Goal: Task Accomplishment & Management: Use online tool/utility

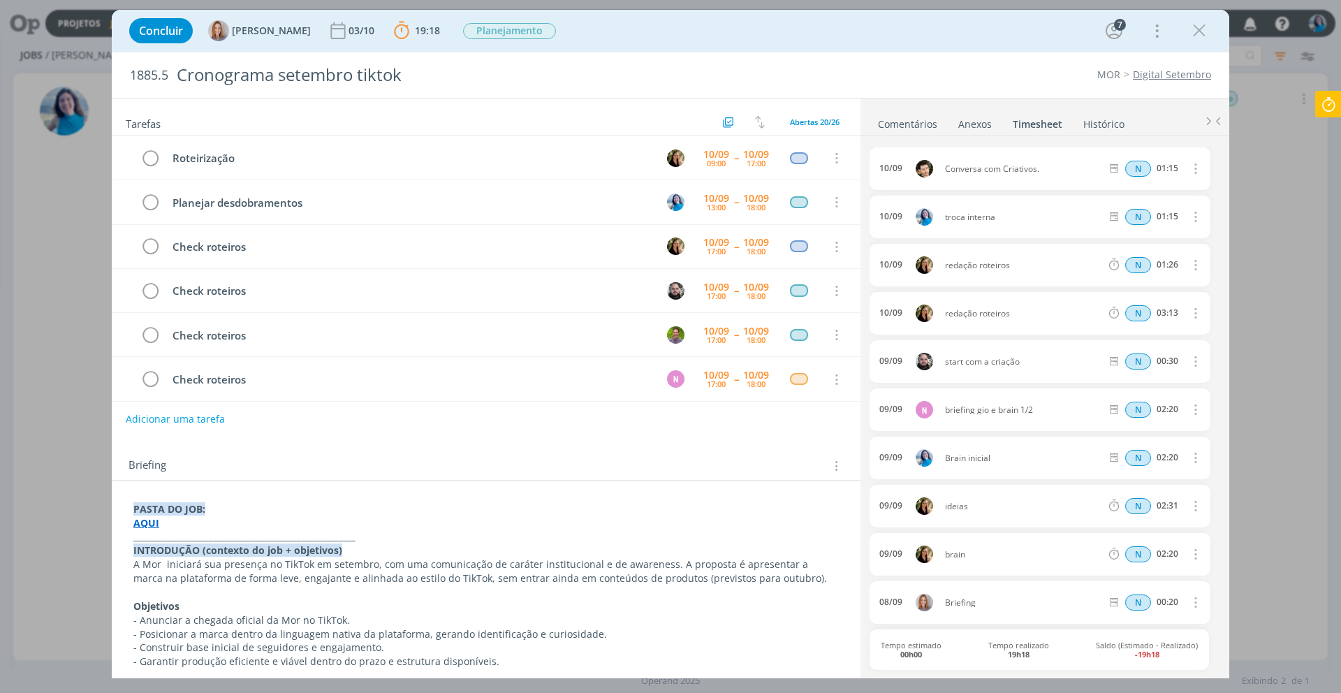
click at [896, 127] on link "Comentários" at bounding box center [908, 121] width 61 height 20
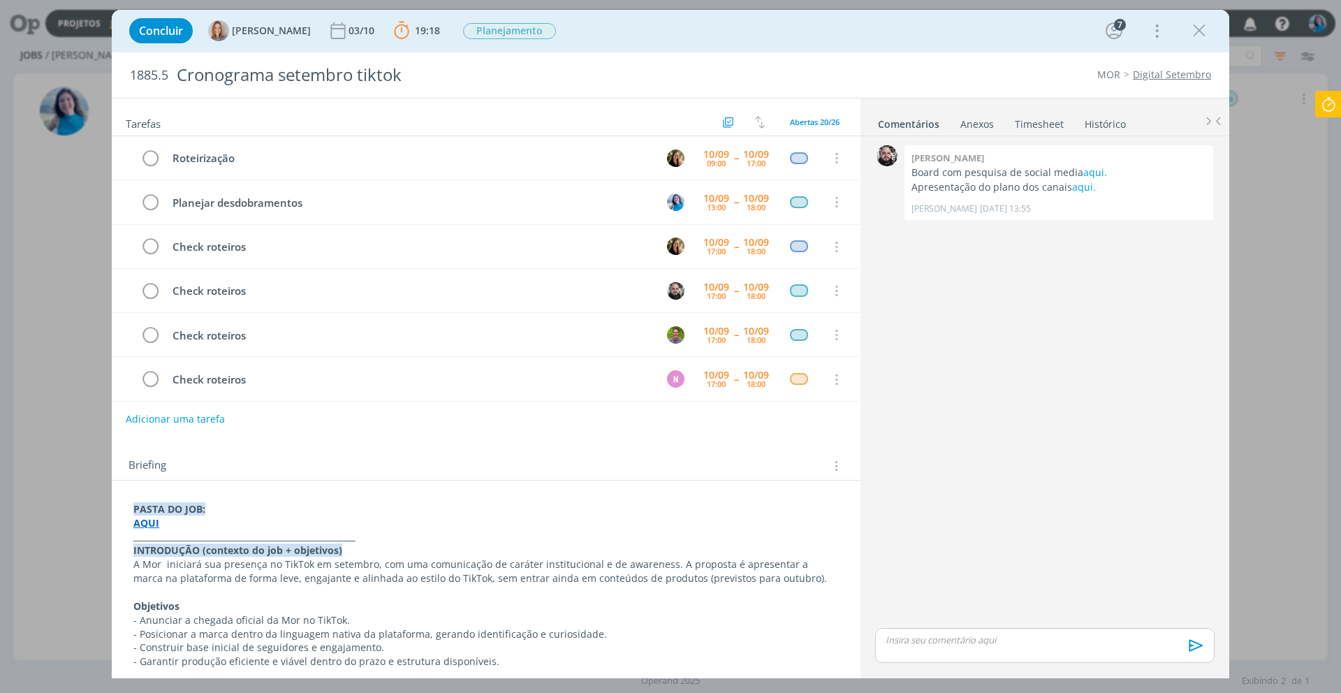
click at [1335, 98] on icon at bounding box center [1328, 104] width 25 height 27
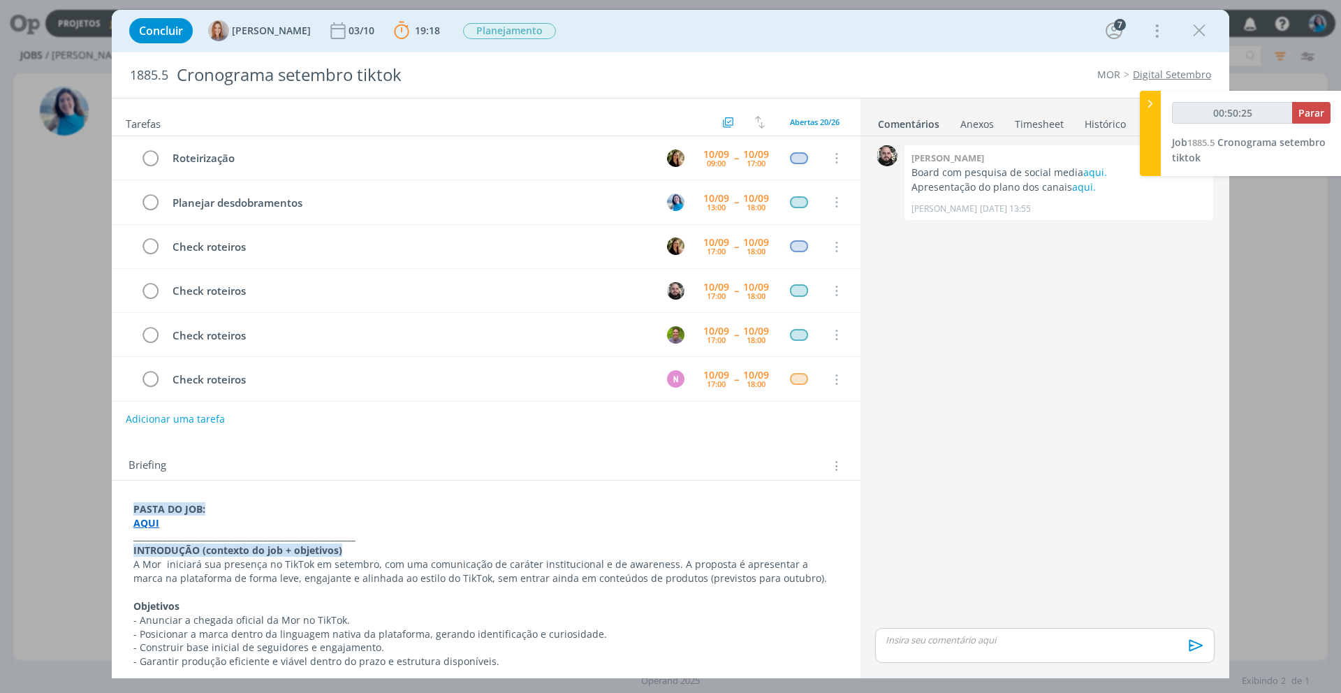
type input "00:50:26"
click at [1151, 105] on icon at bounding box center [1151, 103] width 14 height 15
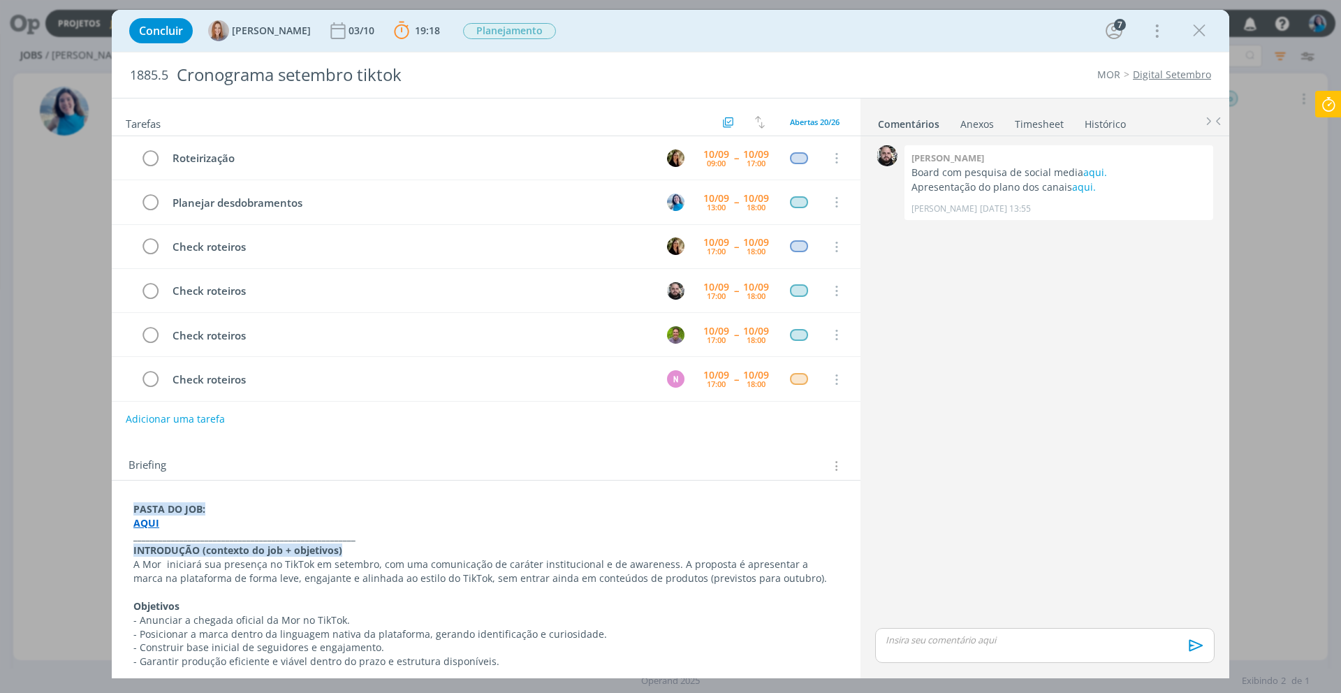
click at [152, 525] on strong "AQUI" at bounding box center [146, 522] width 26 height 13
click at [197, 547] on link "https://sobeae.sharepoint.com/:f:/s/SOBEAE/ElKr3X36E0NIgcKvrkyWDV0Bwl66DdrafulH…" at bounding box center [224, 550] width 105 height 18
click at [589, 411] on div "Adicionar uma tarefa" at bounding box center [486, 419] width 749 height 25
click at [1327, 111] on icon at bounding box center [1328, 104] width 25 height 27
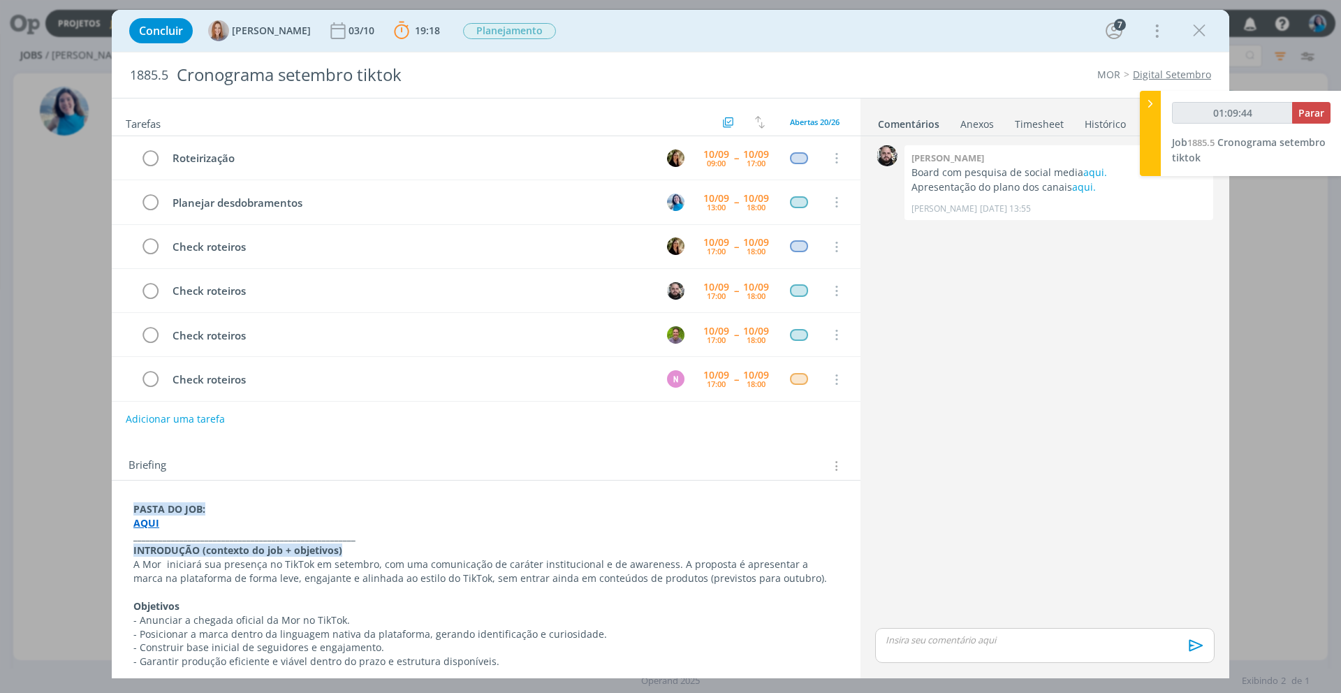
type input "01:09:45"
click at [1157, 103] on div at bounding box center [1150, 133] width 21 height 85
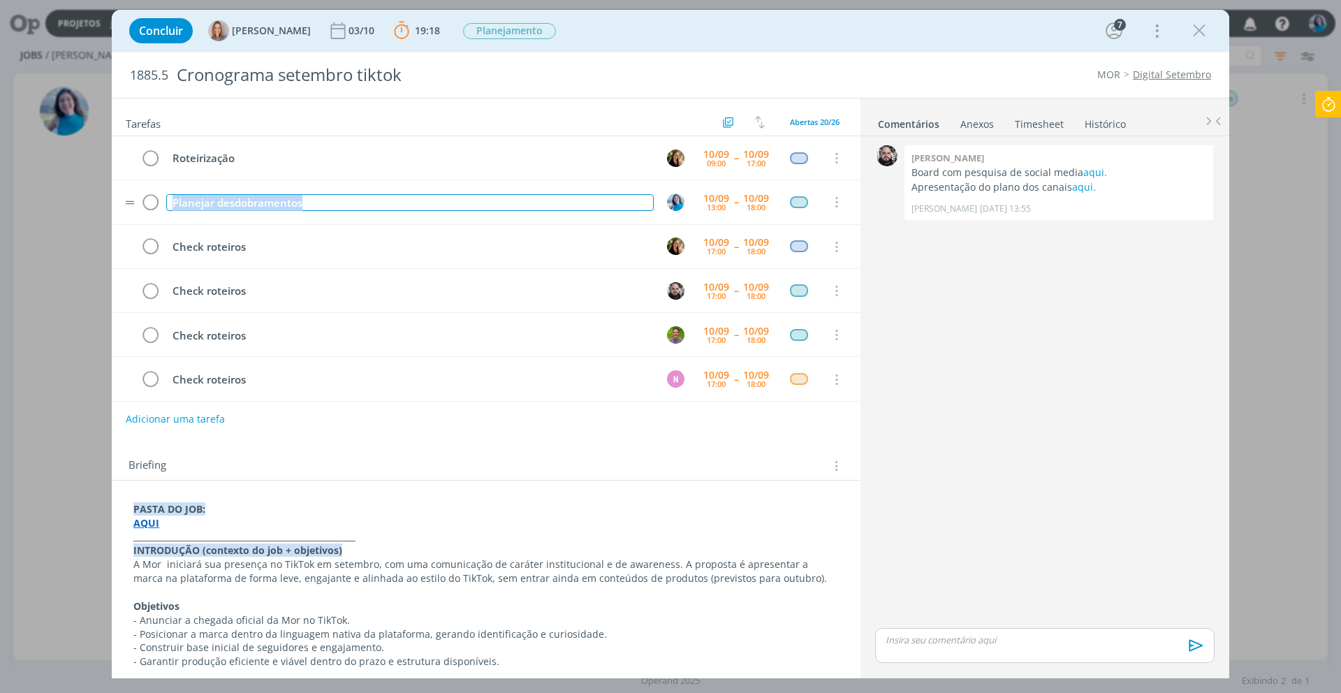
drag, startPoint x: 174, startPoint y: 203, endPoint x: 310, endPoint y: 201, distance: 136.3
click at [310, 201] on div "Planejar desdobramentos" at bounding box center [410, 202] width 488 height 17
copy div "Planejar desdobramentos"
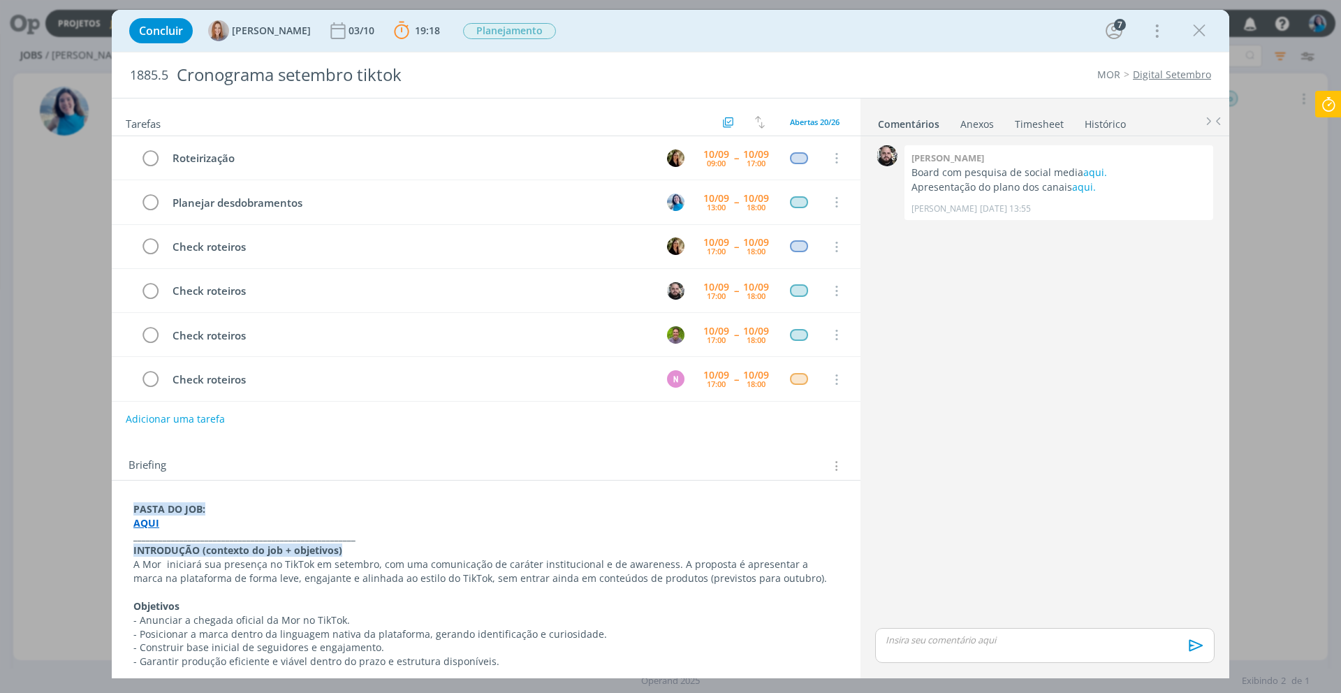
click at [1326, 99] on icon at bounding box center [1328, 104] width 25 height 27
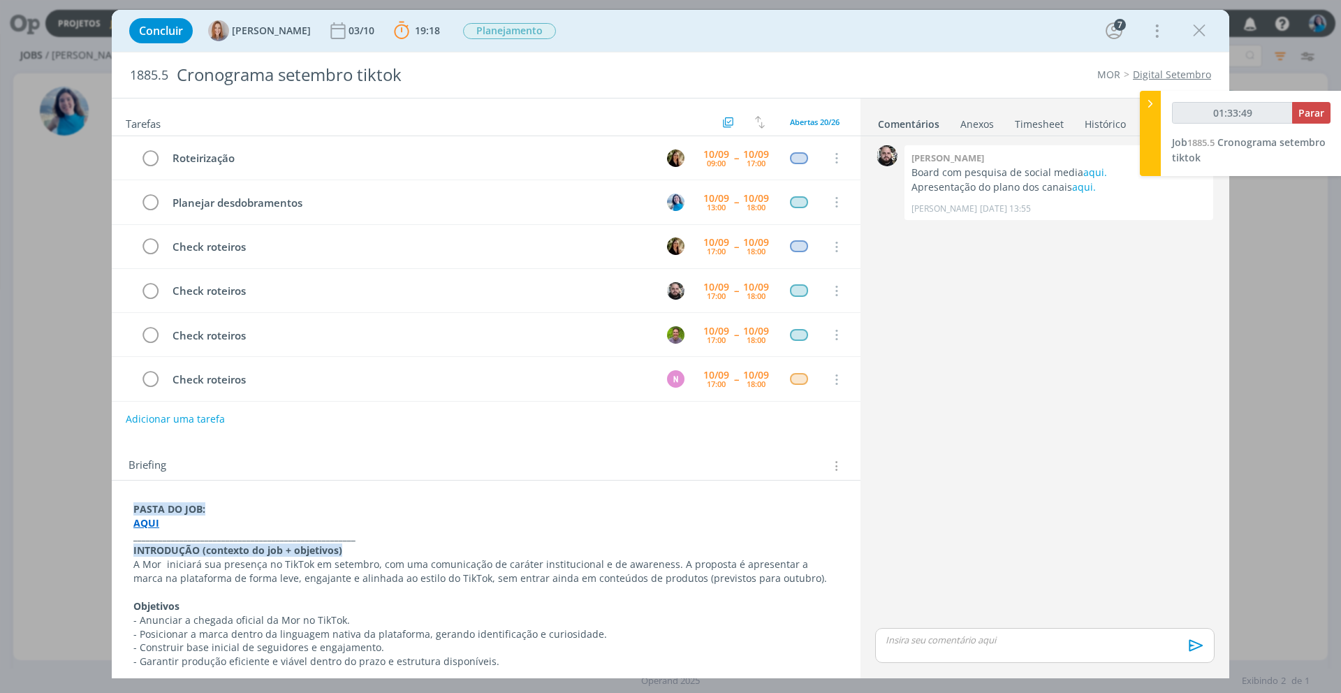
type input "01:33:50"
click at [1318, 114] on span "Parar" at bounding box center [1312, 112] width 26 height 13
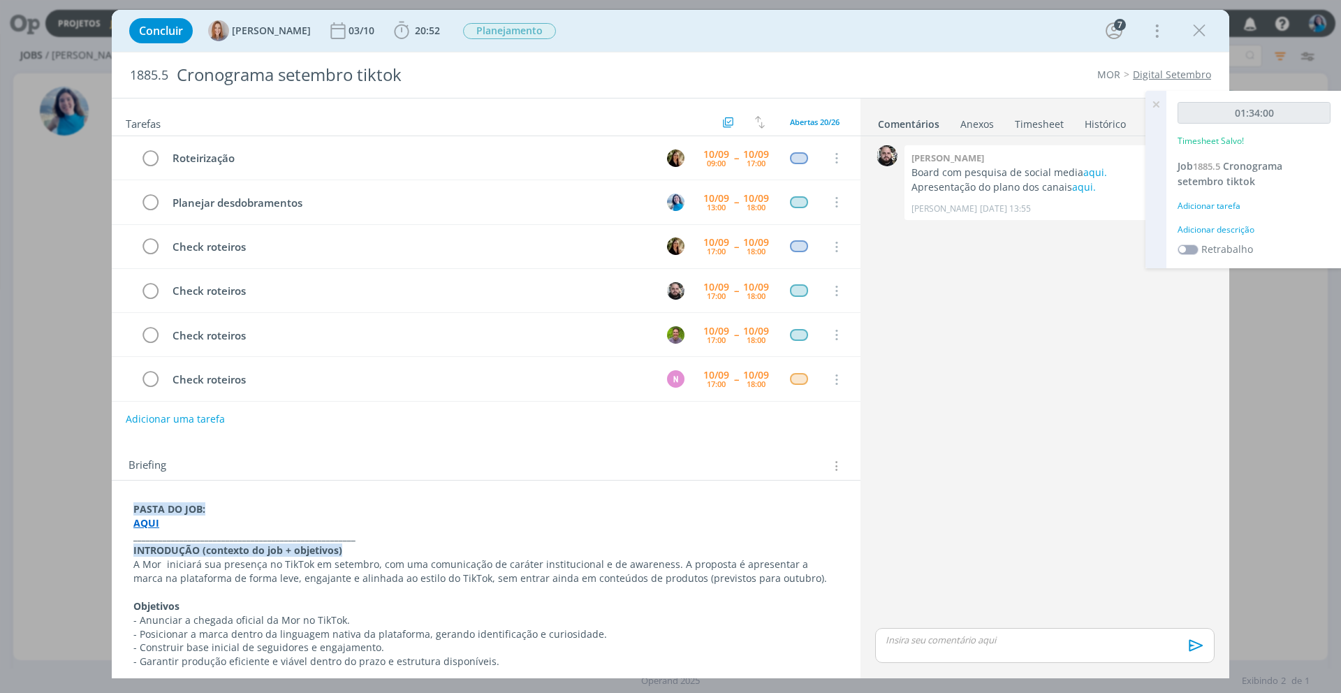
click at [1245, 234] on div "Adicionar descrição" at bounding box center [1254, 230] width 153 height 13
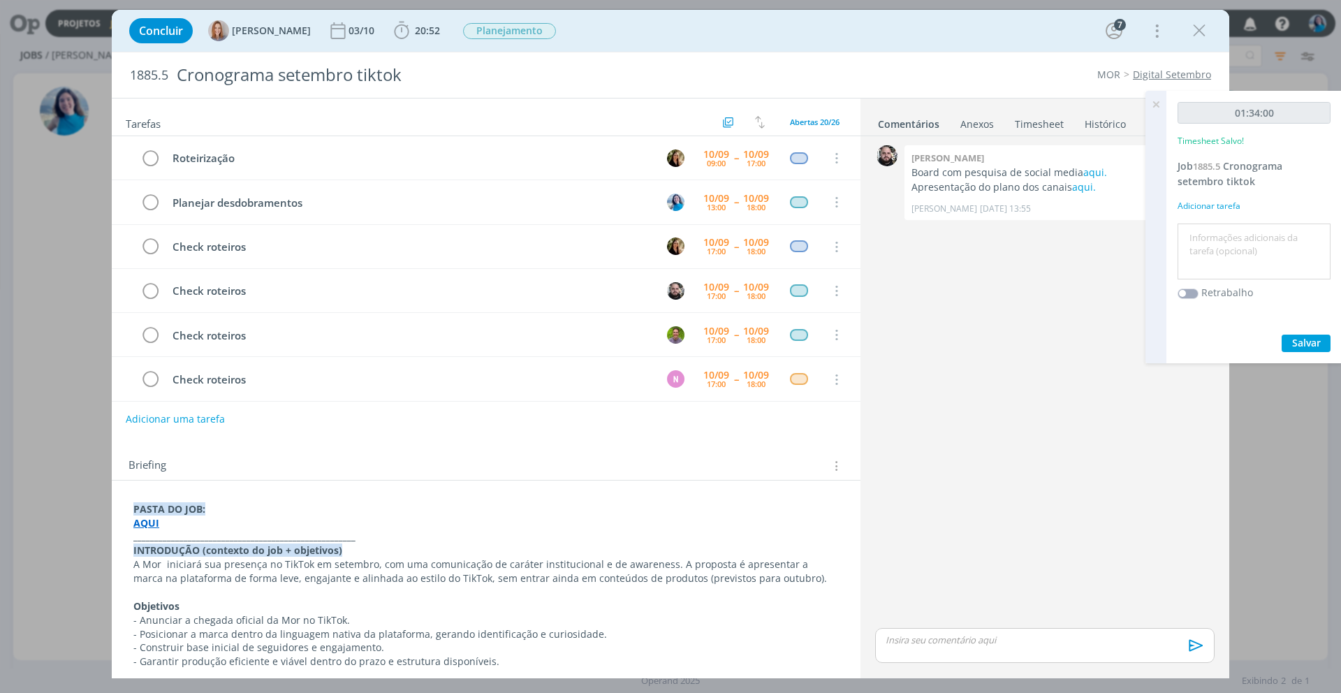
click at [1245, 234] on textarea at bounding box center [1254, 252] width 146 height 50
paste textarea "Planejar desdobramentos"
type textarea "Planejar desdobramentos"
click at [1304, 341] on span "Salvar" at bounding box center [1307, 342] width 29 height 13
click at [1157, 106] on icon at bounding box center [1156, 104] width 25 height 27
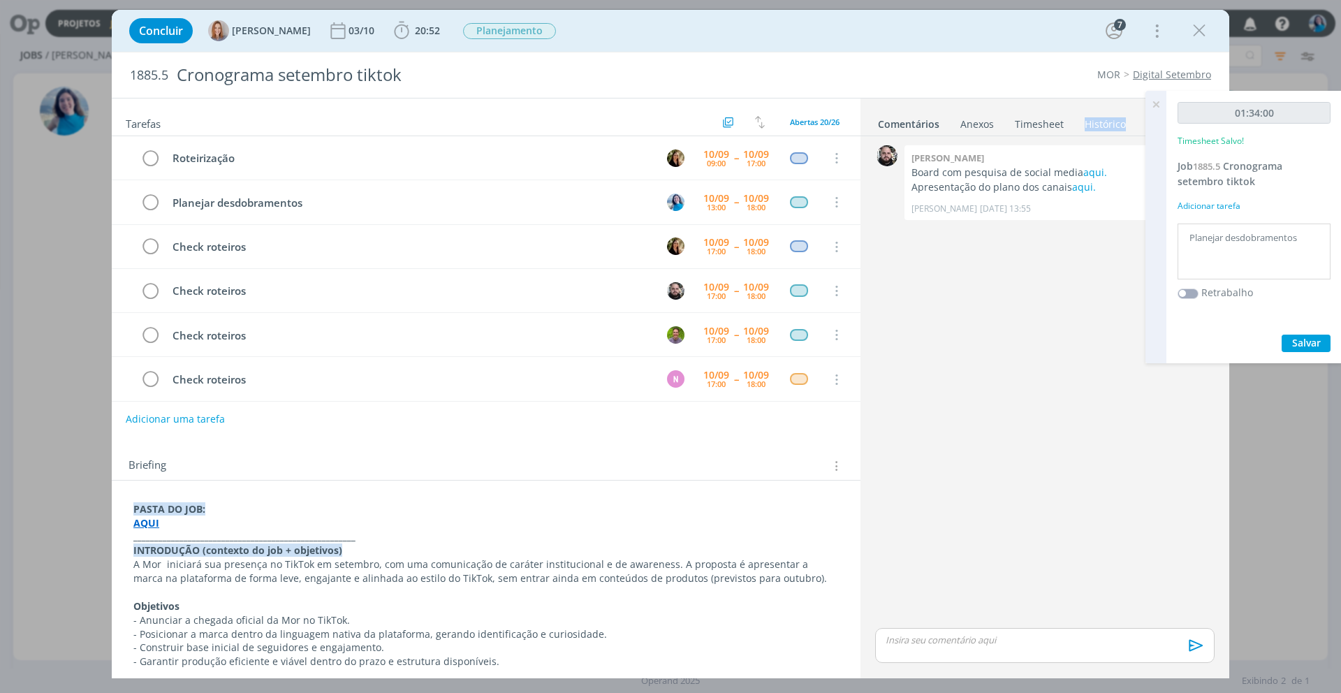
click at [1157, 106] on ul "Comentários Anexos 0 Timesheet Histórico" at bounding box center [1045, 118] width 369 height 38
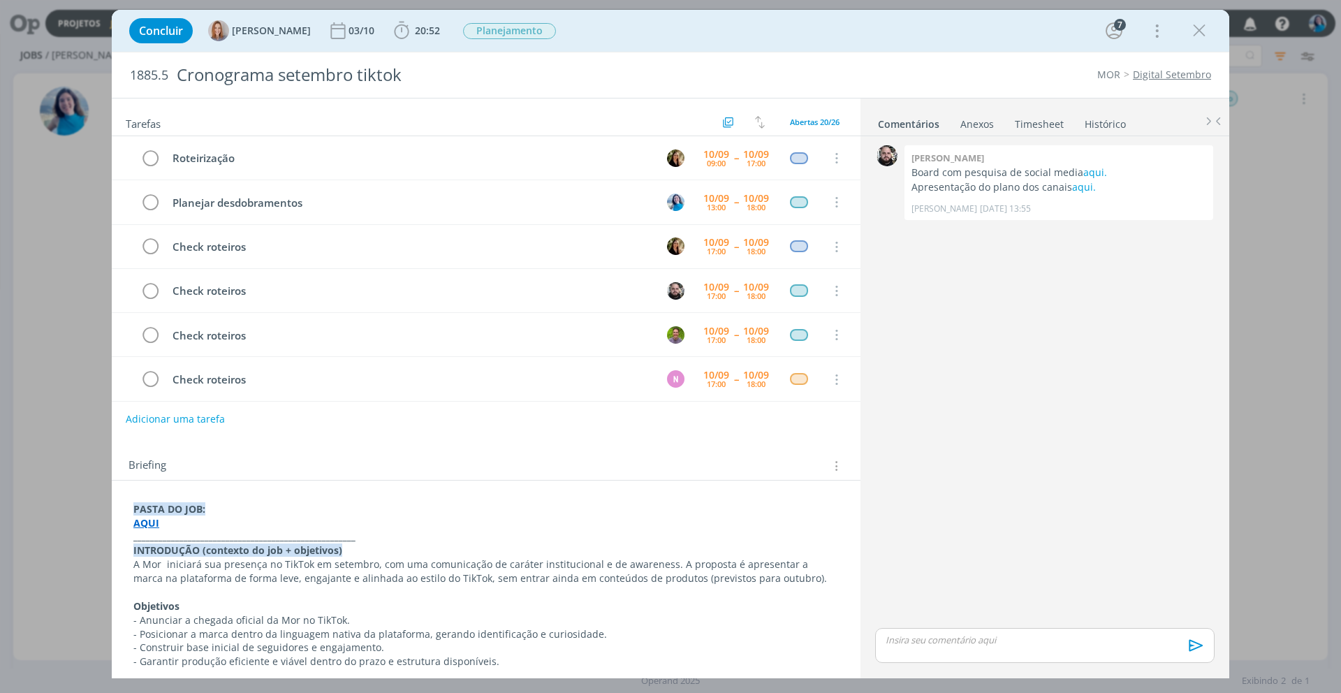
click at [1051, 271] on div "0 Giovani souza Board com pesquisa de social media aqui. Apresentação do plano …" at bounding box center [1045, 383] width 351 height 483
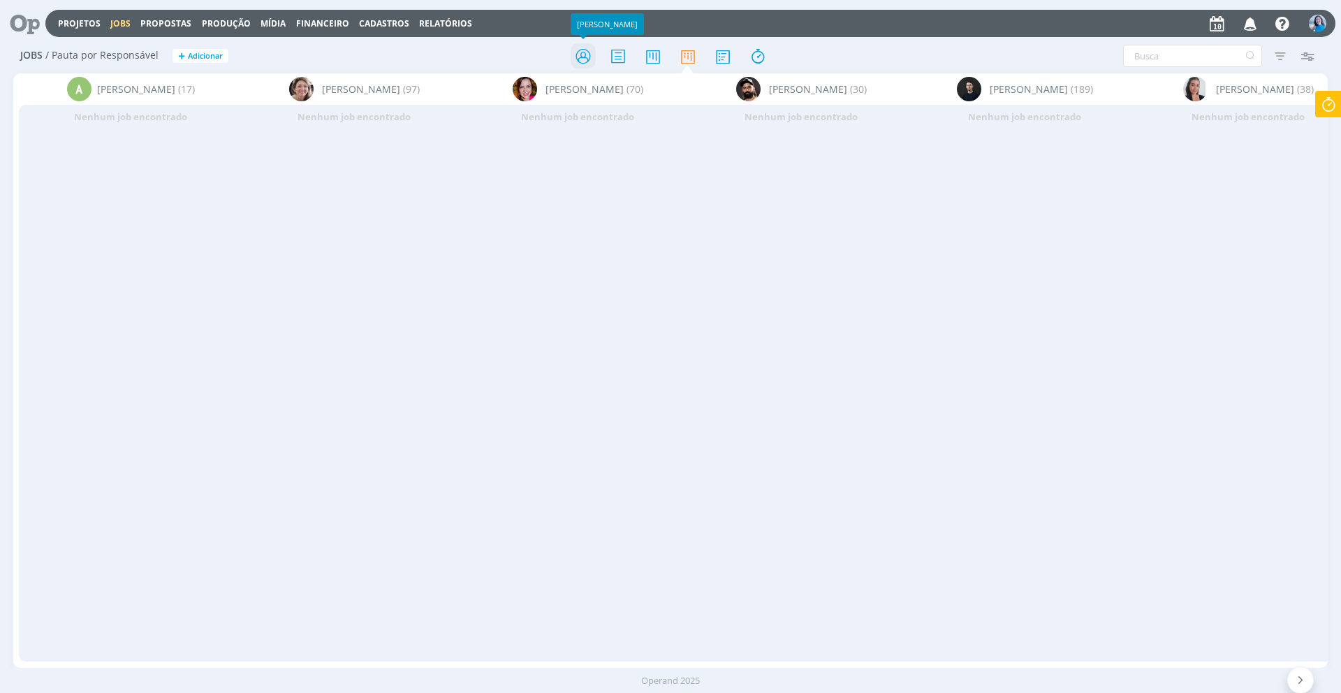
click at [583, 59] on icon at bounding box center [583, 56] width 25 height 27
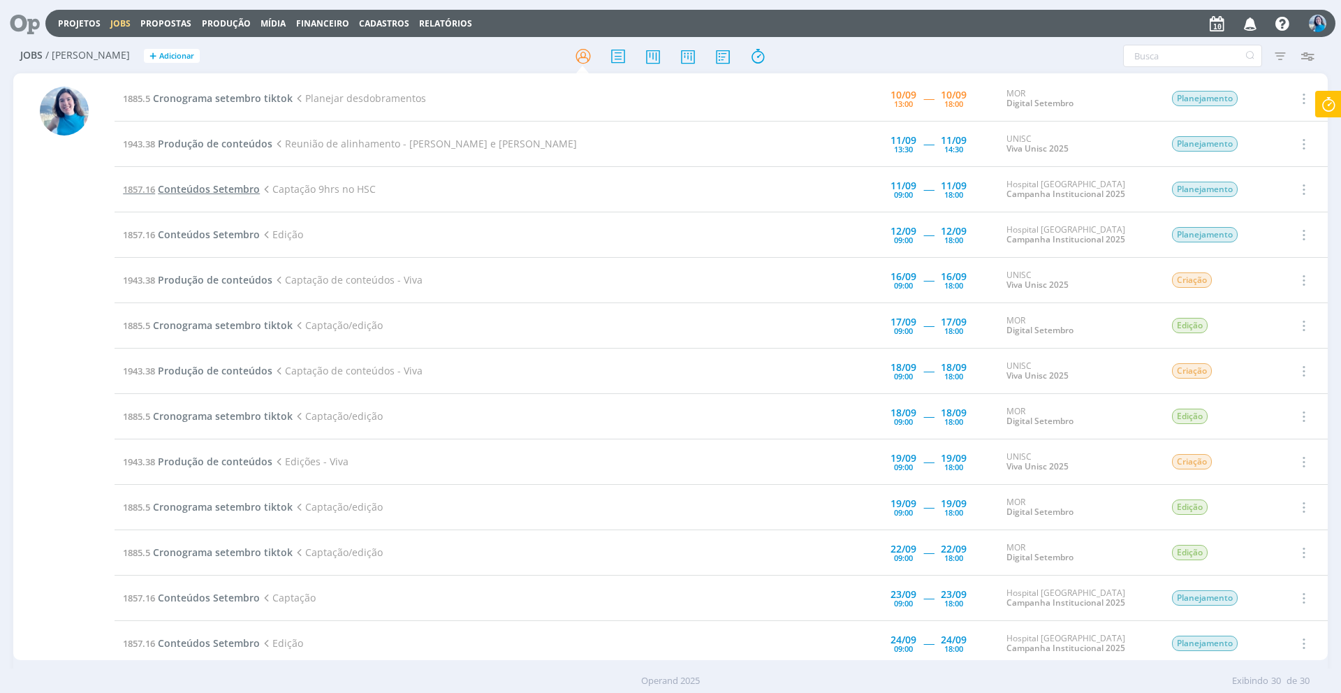
click at [248, 191] on span "Conteúdos Setembro" at bounding box center [209, 188] width 102 height 13
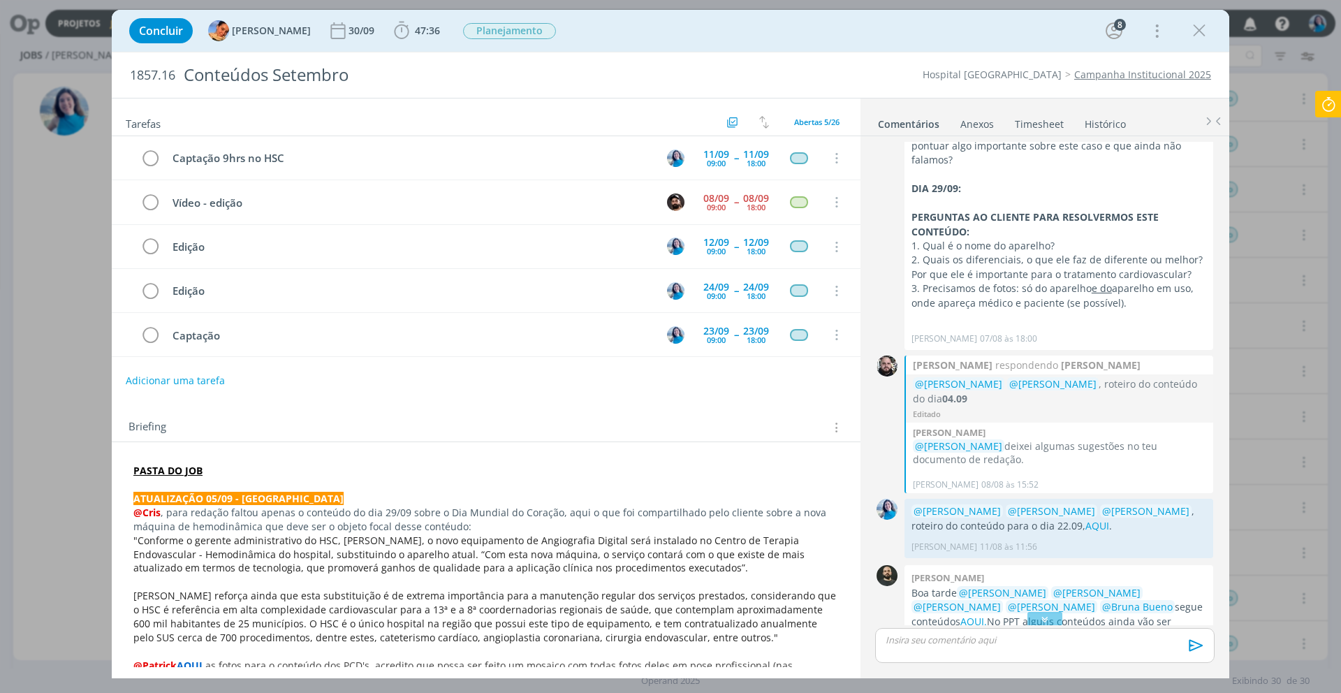
scroll to position [861, 0]
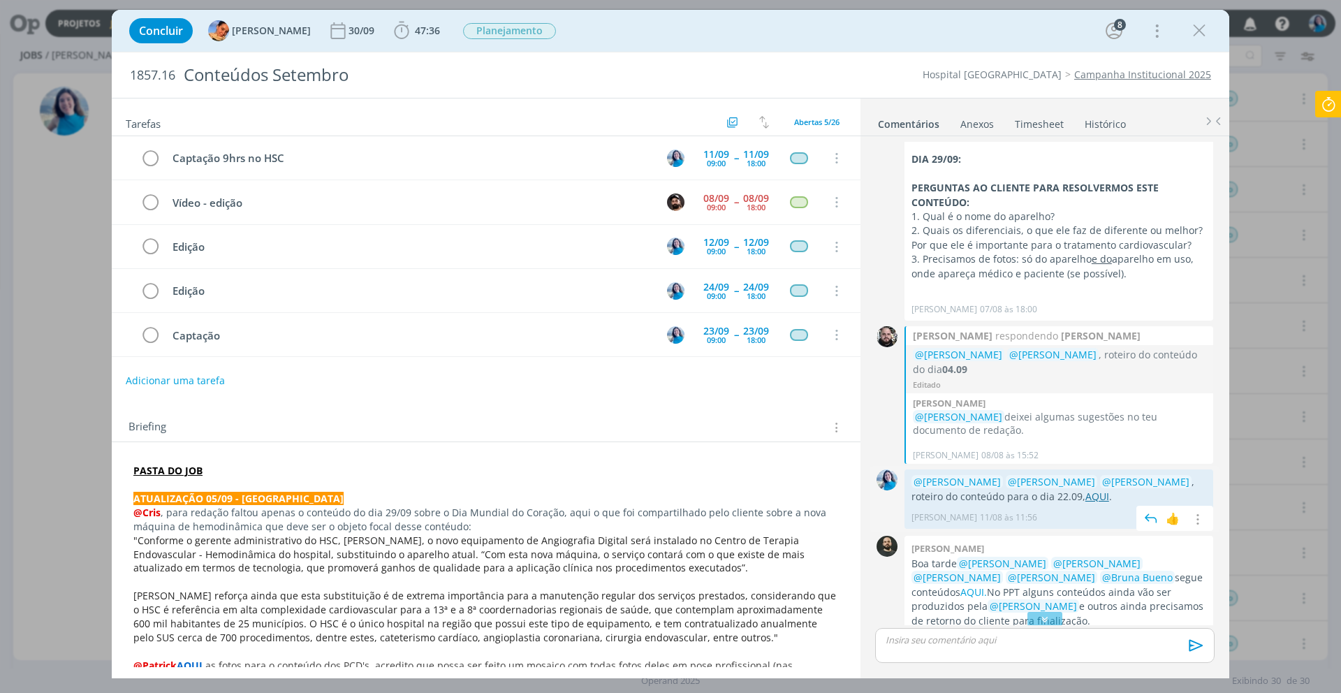
click at [1086, 500] on link "AQUI" at bounding box center [1098, 496] width 24 height 13
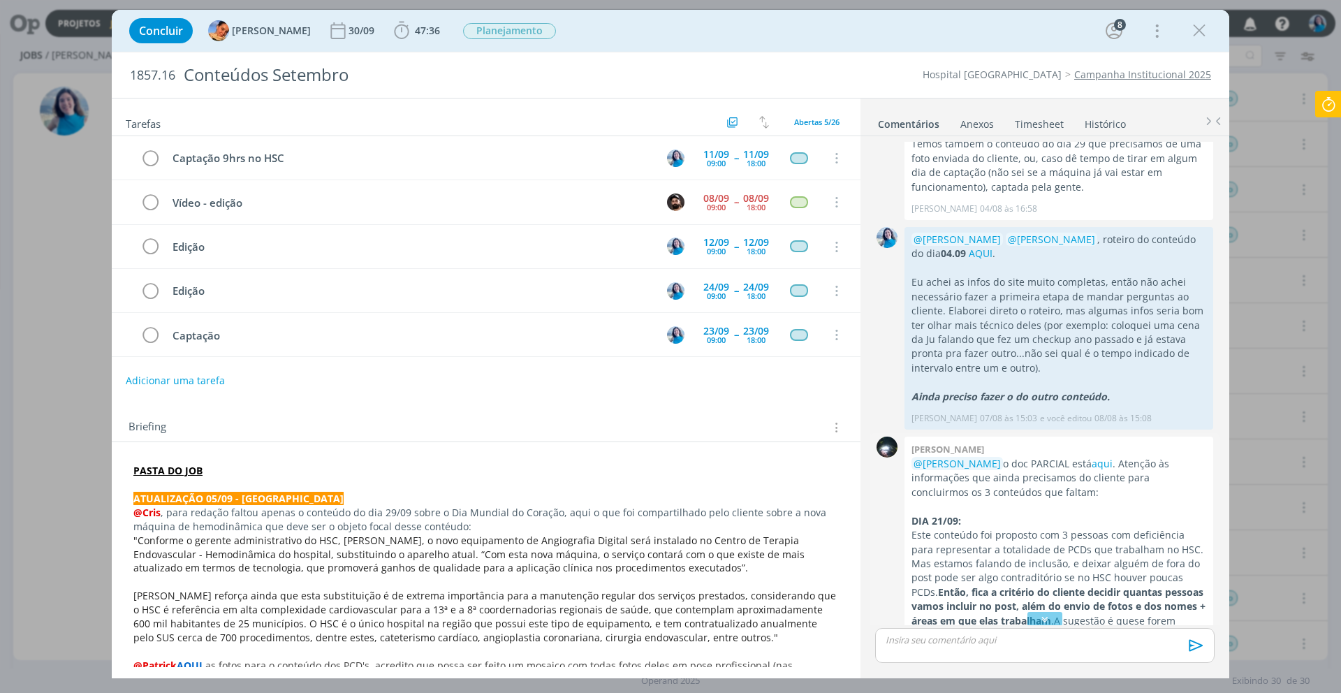
scroll to position [35, 0]
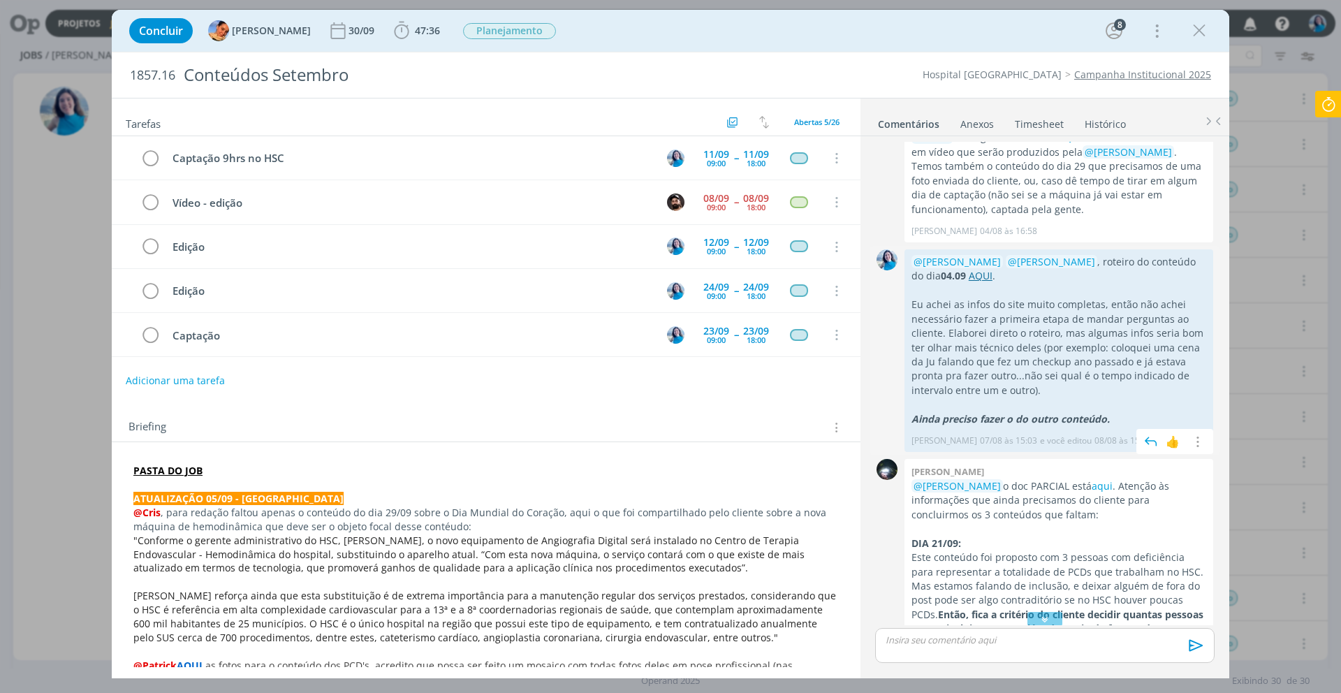
click at [969, 275] on link "AQUI" at bounding box center [981, 275] width 24 height 13
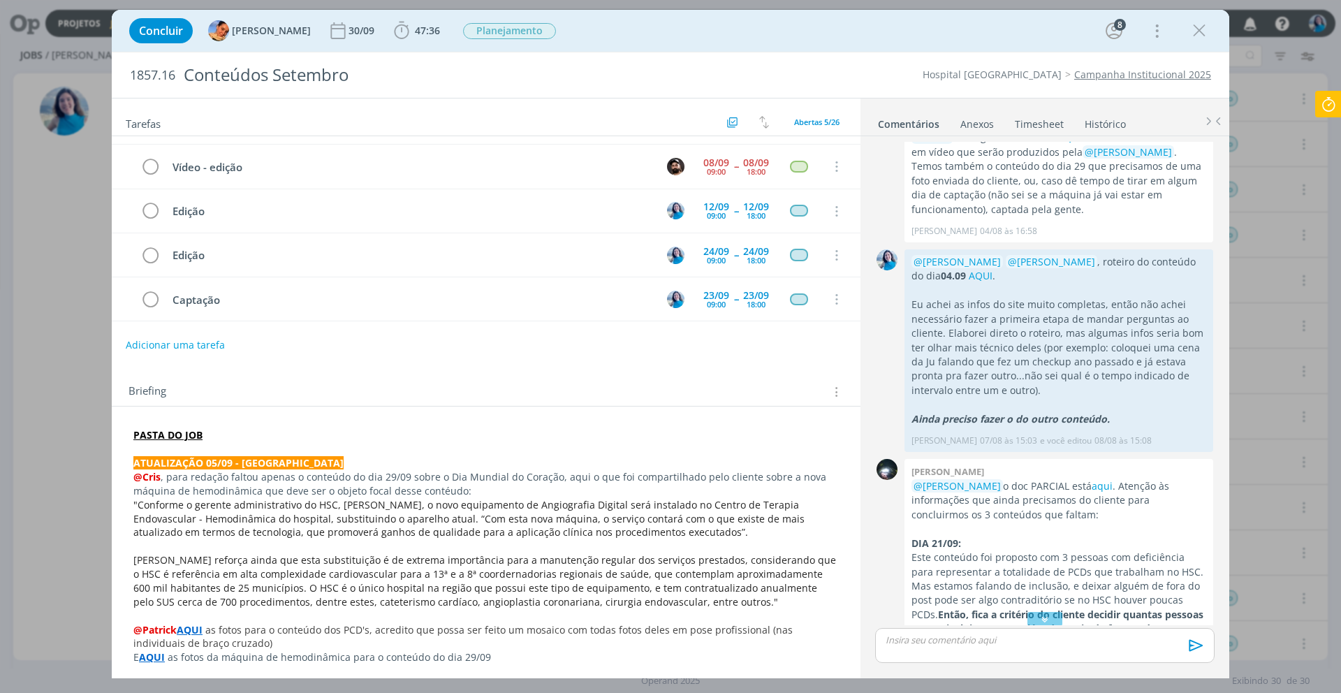
scroll to position [0, 0]
